Goal: Transaction & Acquisition: Purchase product/service

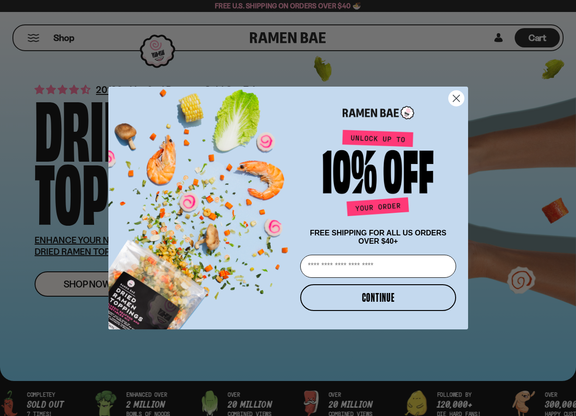
click at [95, 292] on div "Close dialog FREE SHIPPING FOR ALL US ORDERS OVER $40+ Email CONTINUE ******" at bounding box center [288, 208] width 576 height 416
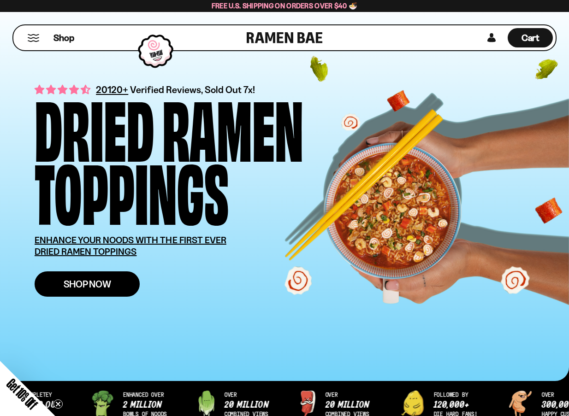
click at [83, 275] on link "Shop Now" at bounding box center [87, 283] width 105 height 25
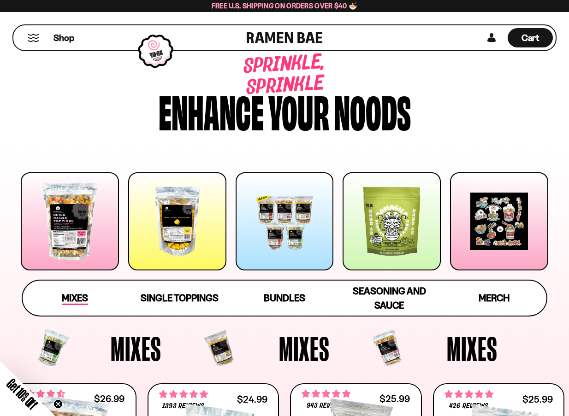
click at [77, 295] on span "Mixes" at bounding box center [75, 298] width 26 height 13
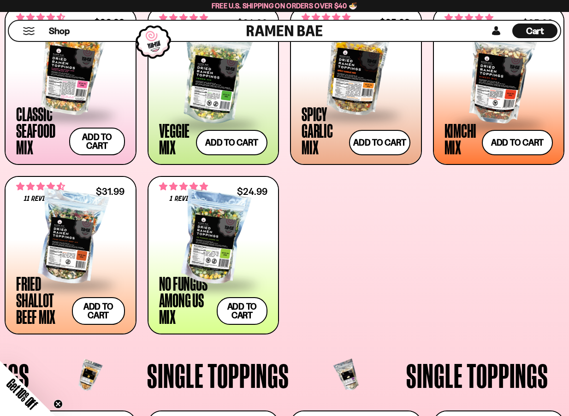
scroll to position [374, 0]
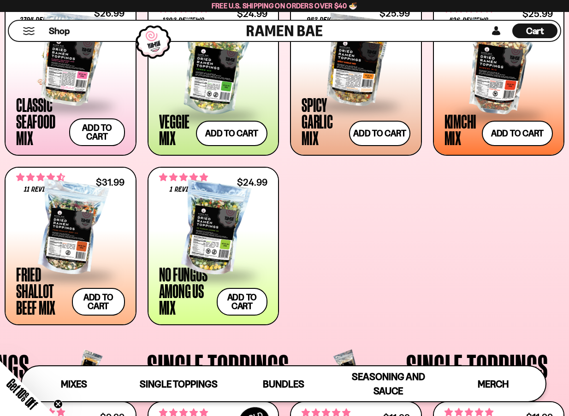
click at [82, 77] on div at bounding box center [70, 59] width 109 height 92
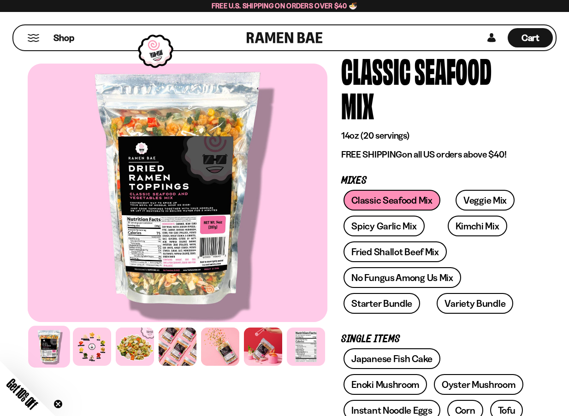
scroll to position [46, 0]
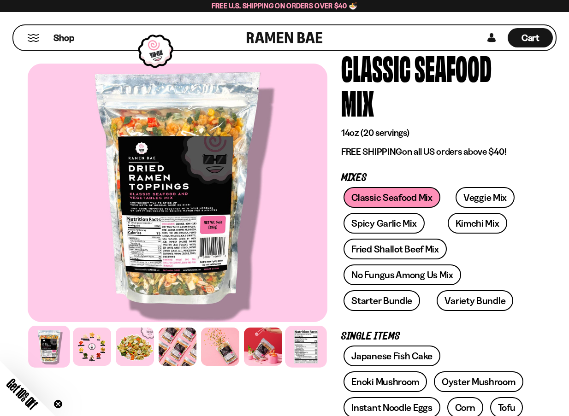
click at [309, 347] on div at bounding box center [305, 346] width 41 height 41
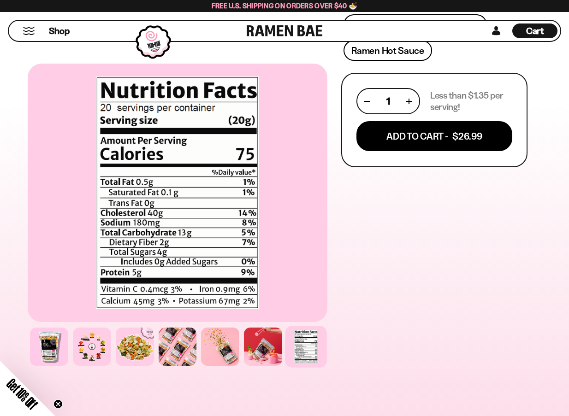
scroll to position [645, 0]
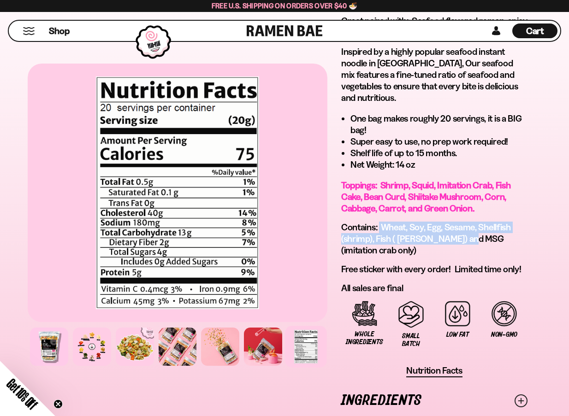
drag, startPoint x: 379, startPoint y: 180, endPoint x: 466, endPoint y: 191, distance: 88.2
click at [466, 222] on span "Contains: Wheat, Soy, Egg, Sesame, Shellfish (shrimp), Fish ( pollock) and MSG …" at bounding box center [426, 239] width 170 height 34
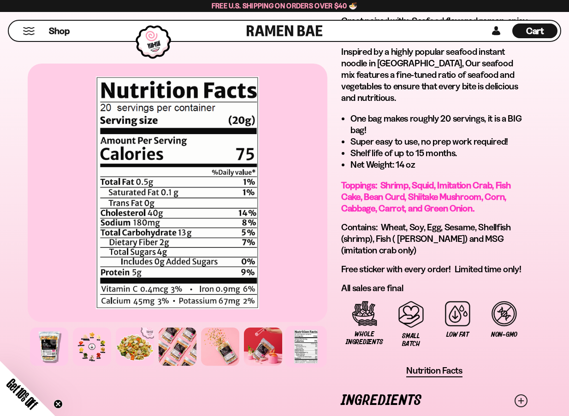
click at [488, 222] on span "Contains: Wheat, Soy, Egg, Sesame, Shellfish (shrimp), Fish ( pollock) and MSG …" at bounding box center [426, 239] width 170 height 34
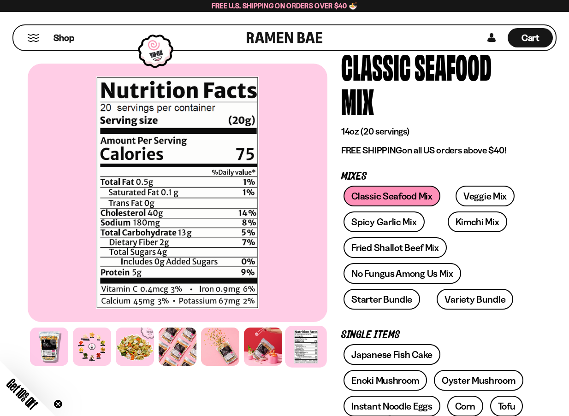
scroll to position [46, 0]
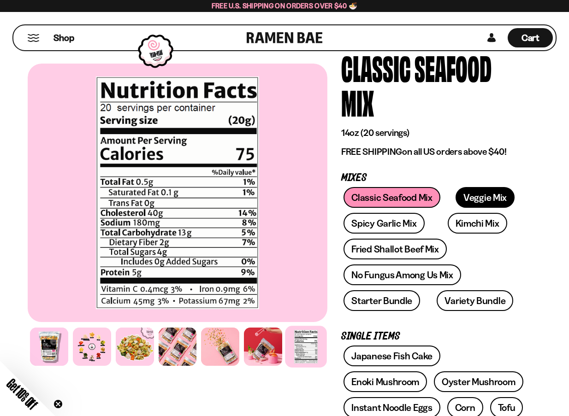
click at [482, 187] on link "Veggie Mix" at bounding box center [484, 197] width 59 height 21
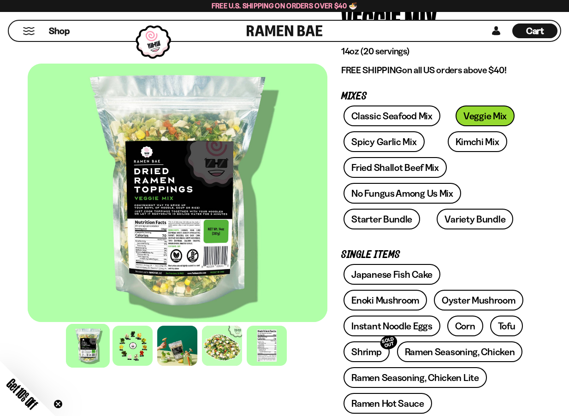
scroll to position [92, 0]
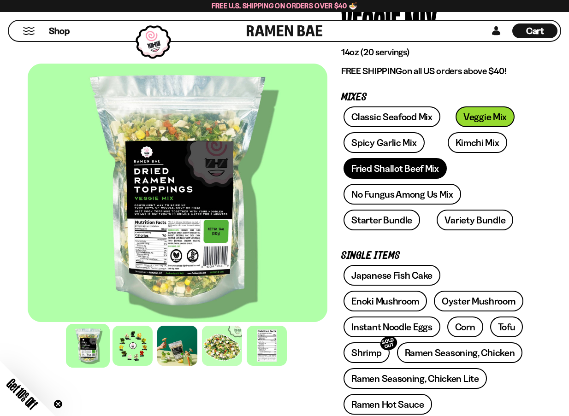
click at [406, 169] on link "Fried Shallot Beef Mix" at bounding box center [394, 168] width 103 height 21
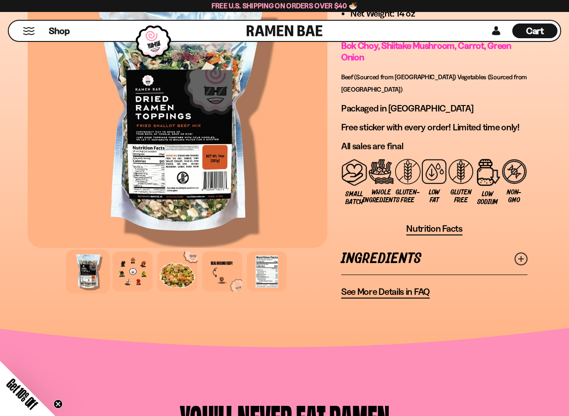
scroll to position [876, 0]
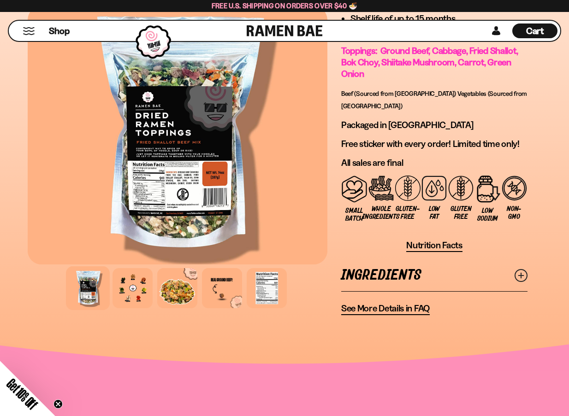
click at [519, 269] on icon at bounding box center [520, 275] width 13 height 13
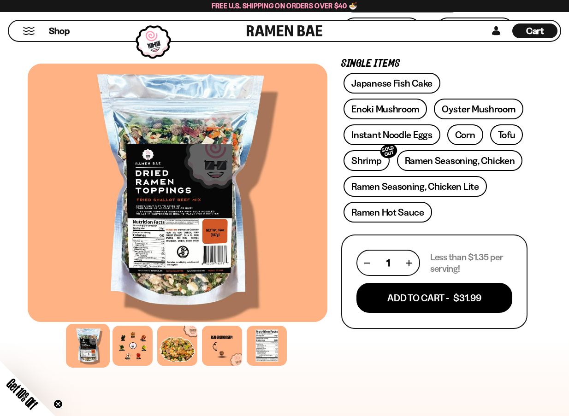
scroll to position [323, 0]
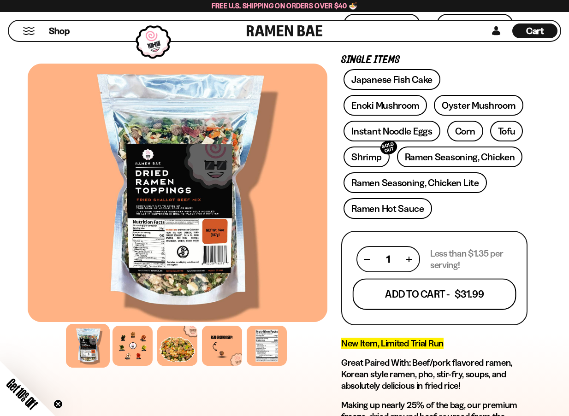
click at [448, 296] on button "Add To Cart - $31.99" at bounding box center [434, 294] width 164 height 31
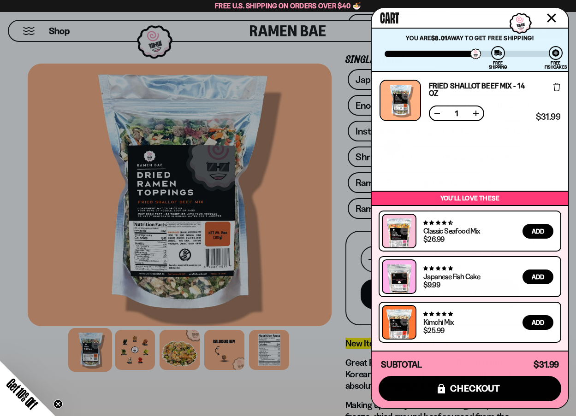
click at [322, 48] on div at bounding box center [288, 208] width 576 height 416
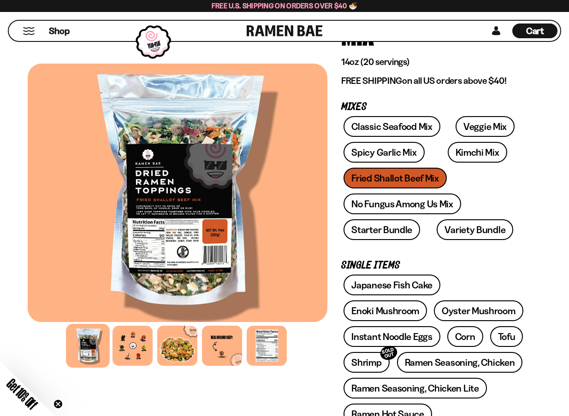
scroll to position [138, 0]
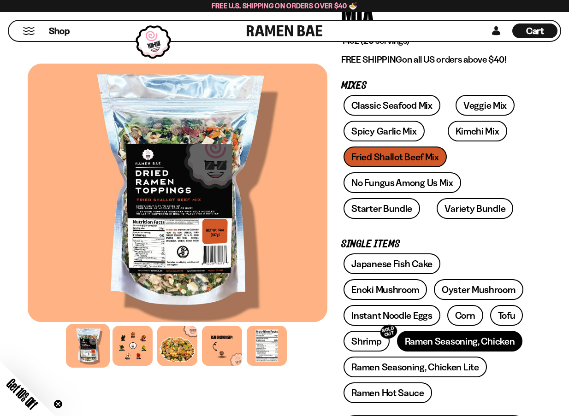
click at [458, 341] on link "Ramen Seasoning, Chicken" at bounding box center [460, 341] width 126 height 21
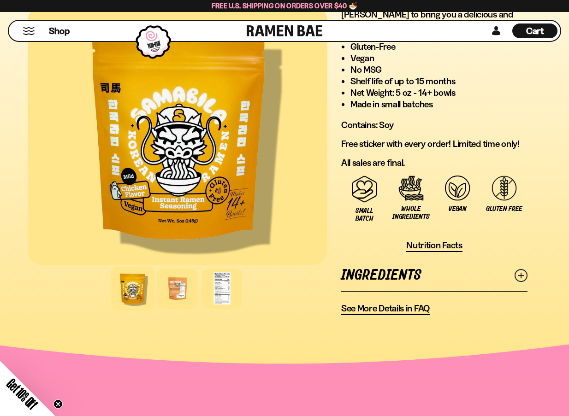
scroll to position [737, 0]
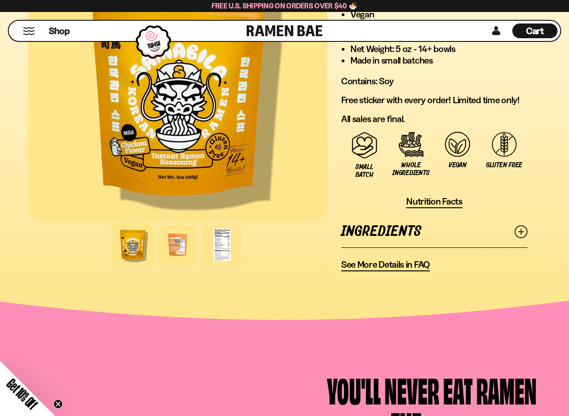
click at [526, 225] on icon at bounding box center [520, 231] width 13 height 13
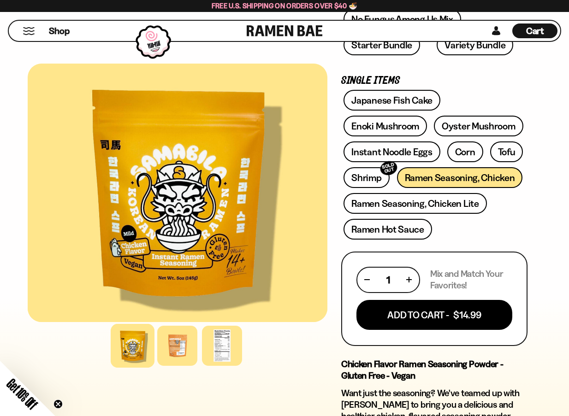
scroll to position [277, 0]
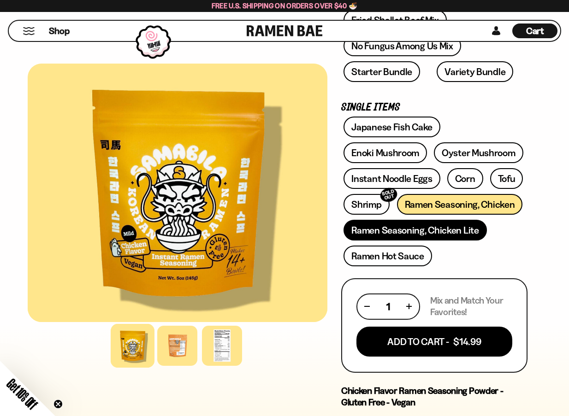
click at [449, 234] on link "Ramen Seasoning, Chicken Lite" at bounding box center [414, 230] width 143 height 21
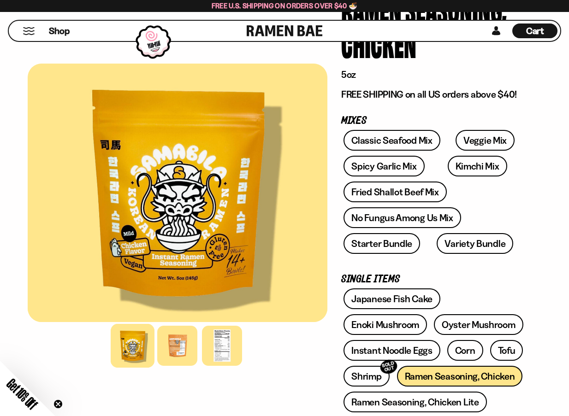
scroll to position [92, 0]
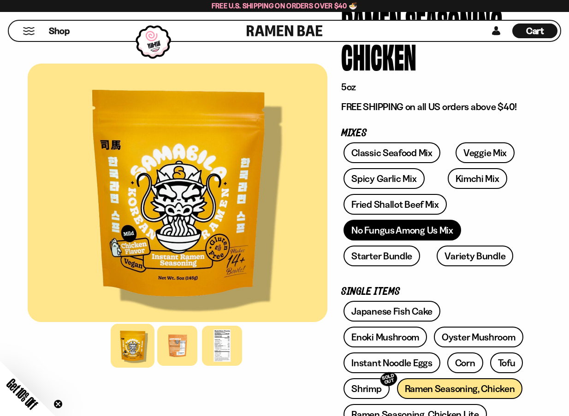
click at [419, 230] on link "No Fungus Among Us Mix" at bounding box center [401, 230] width 117 height 21
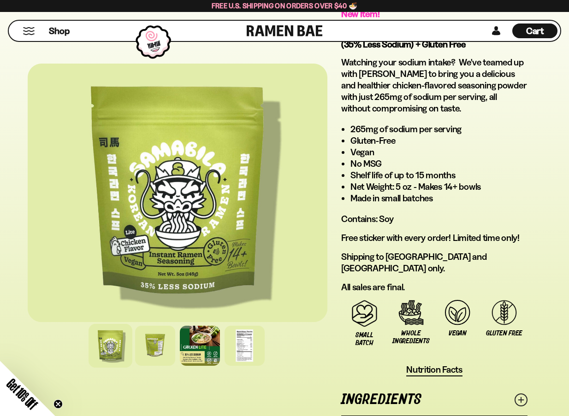
scroll to position [784, 0]
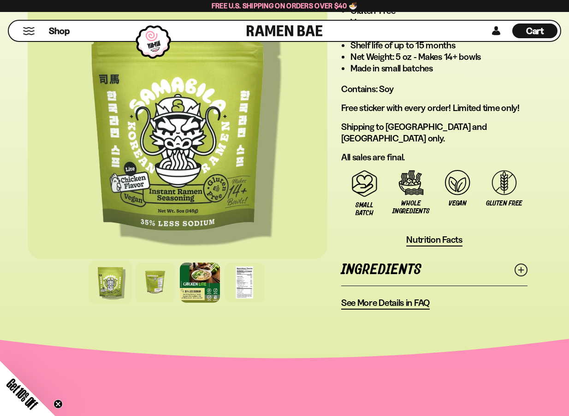
click at [477, 263] on link "Ingredients" at bounding box center [434, 270] width 186 height 32
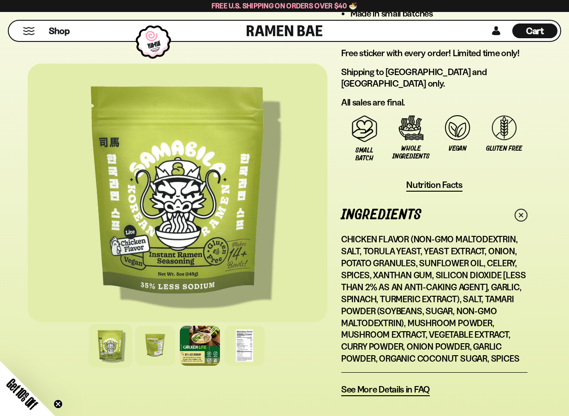
scroll to position [922, 0]
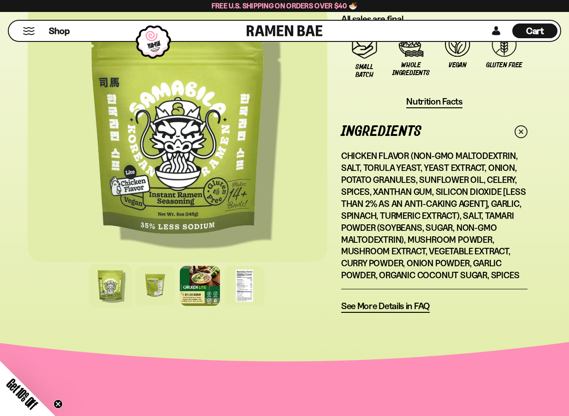
drag, startPoint x: 453, startPoint y: 234, endPoint x: 450, endPoint y: 240, distance: 6.4
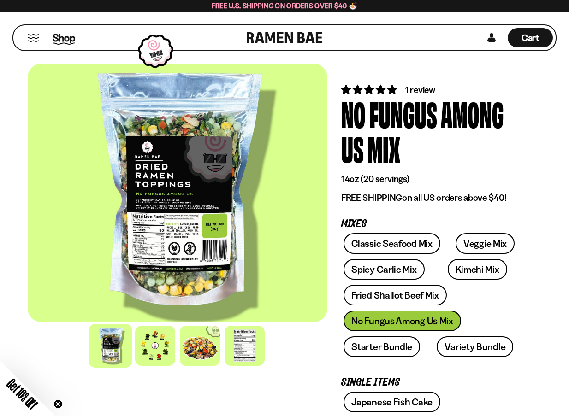
click at [63, 38] on span "Shop" at bounding box center [64, 38] width 23 height 14
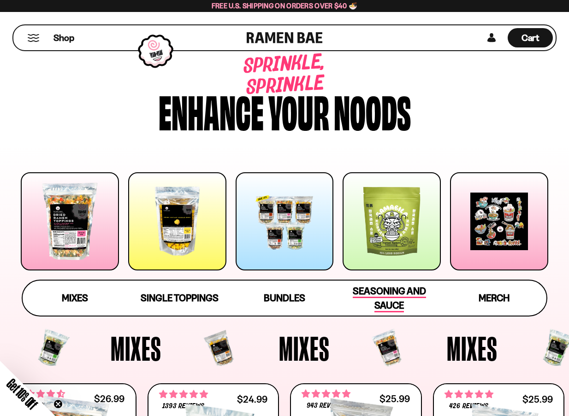
click at [391, 296] on span "Seasoning and Sauce" at bounding box center [389, 298] width 73 height 27
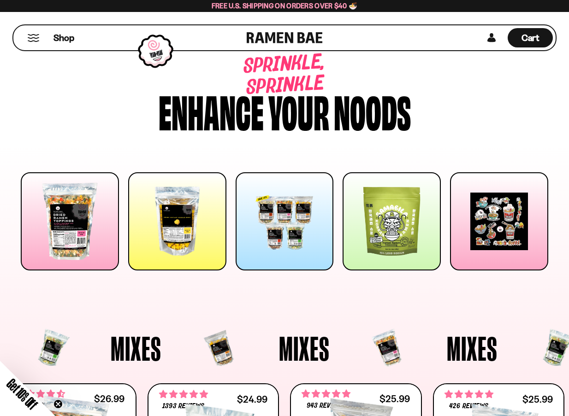
drag, startPoint x: 412, startPoint y: 342, endPoint x: 386, endPoint y: 150, distance: 193.0
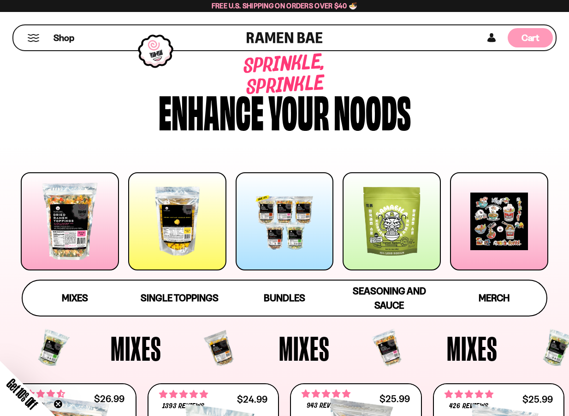
click at [537, 32] on span "Cart" at bounding box center [530, 37] width 18 height 11
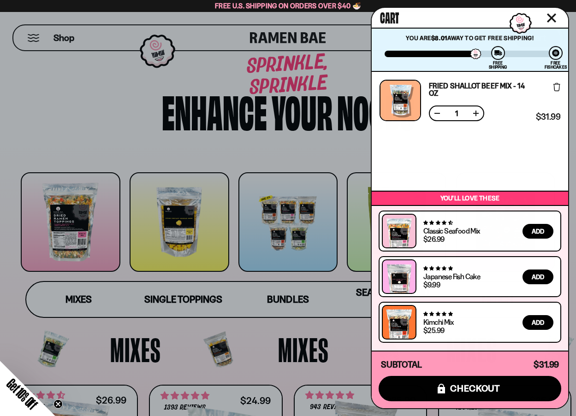
click at [29, 94] on div at bounding box center [288, 208] width 576 height 416
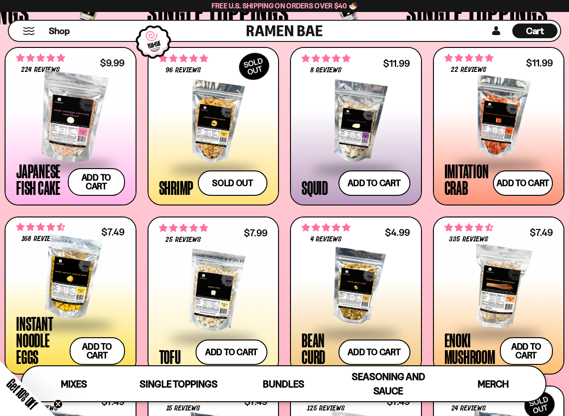
scroll to position [726, 0]
